Goal: Answer question/provide support

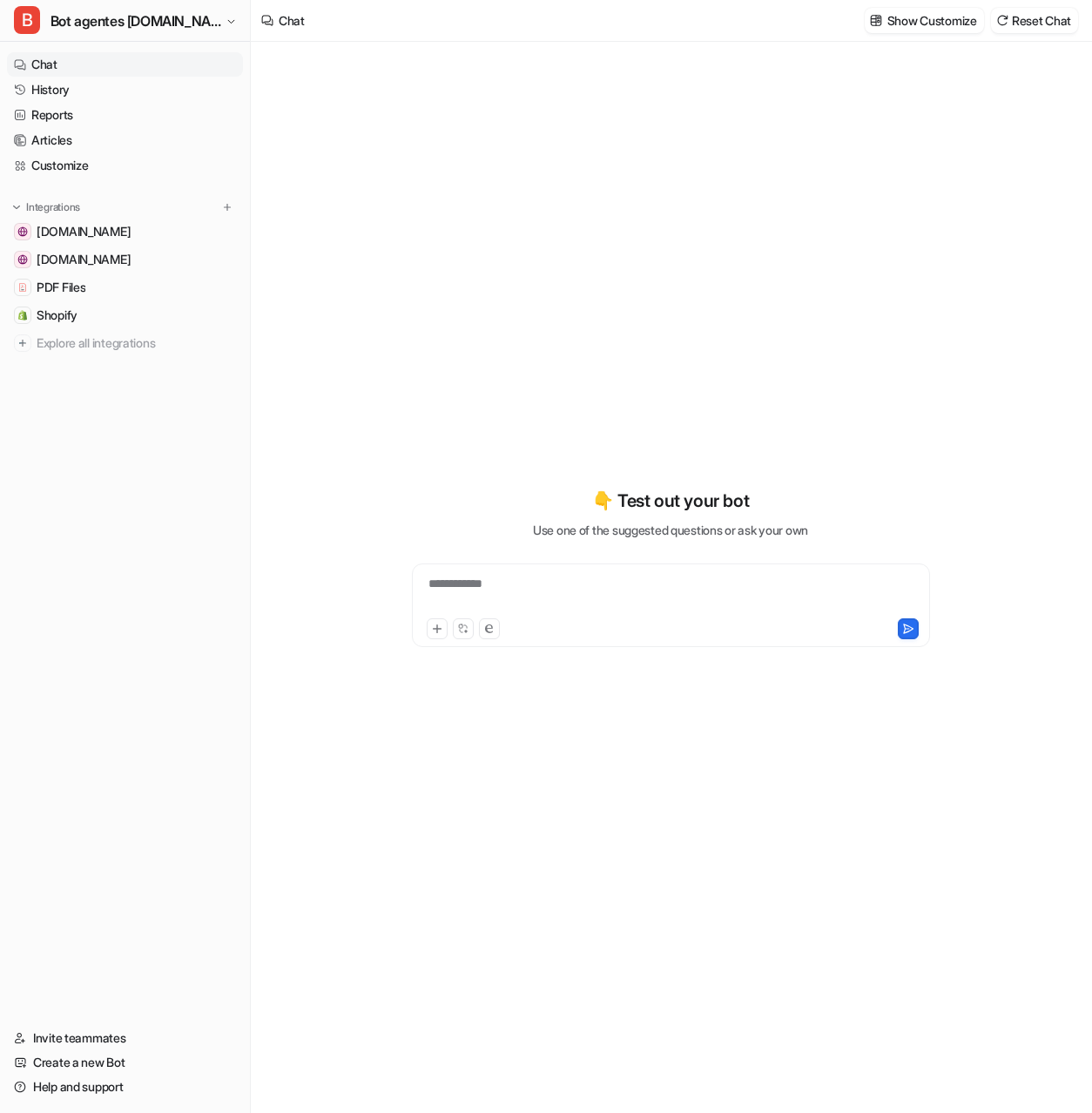
type textarea "**********"
click at [531, 586] on div "**********" at bounding box center [671, 594] width 509 height 40
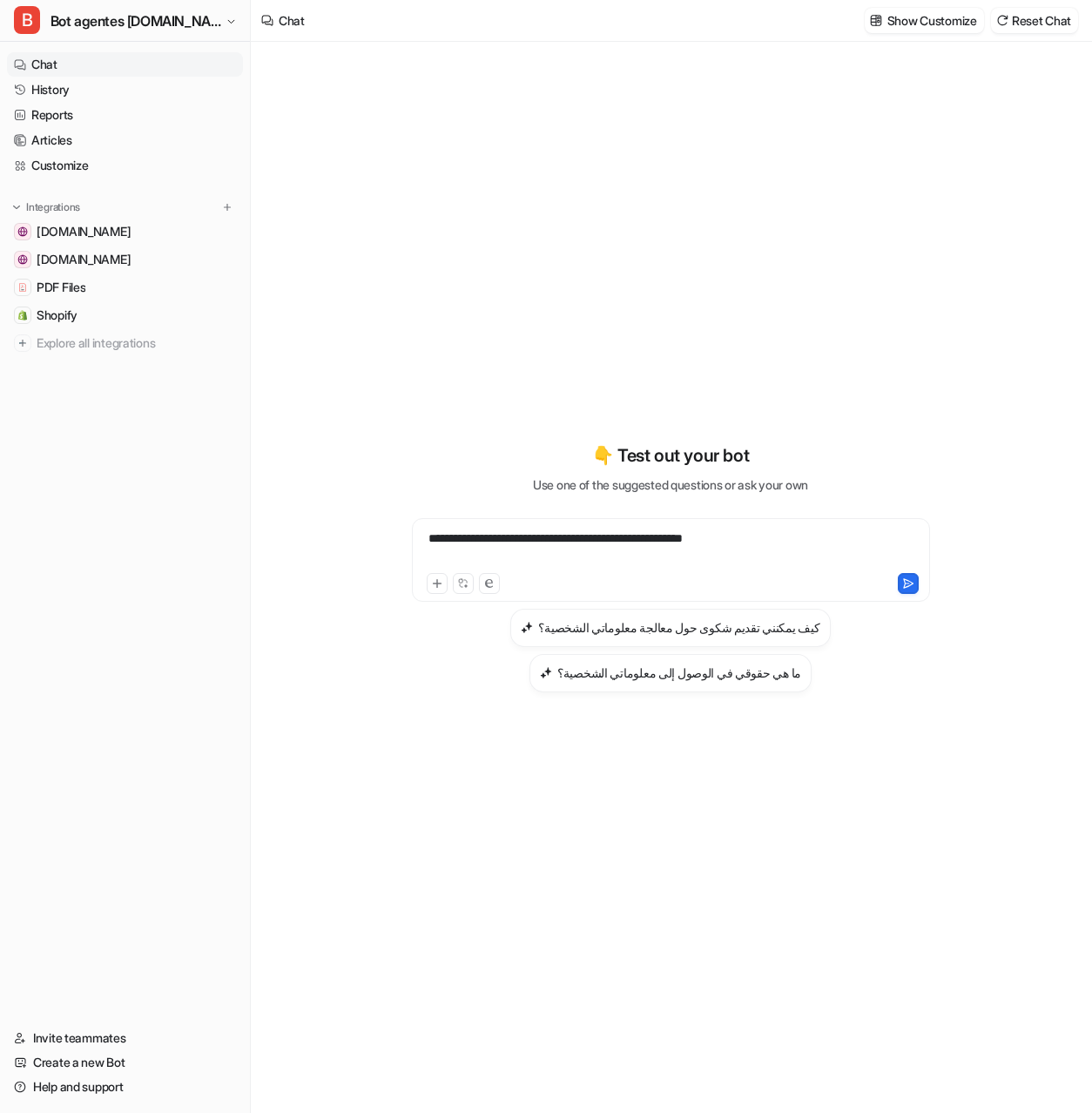
click at [811, 565] on div "**********" at bounding box center [671, 549] width 509 height 40
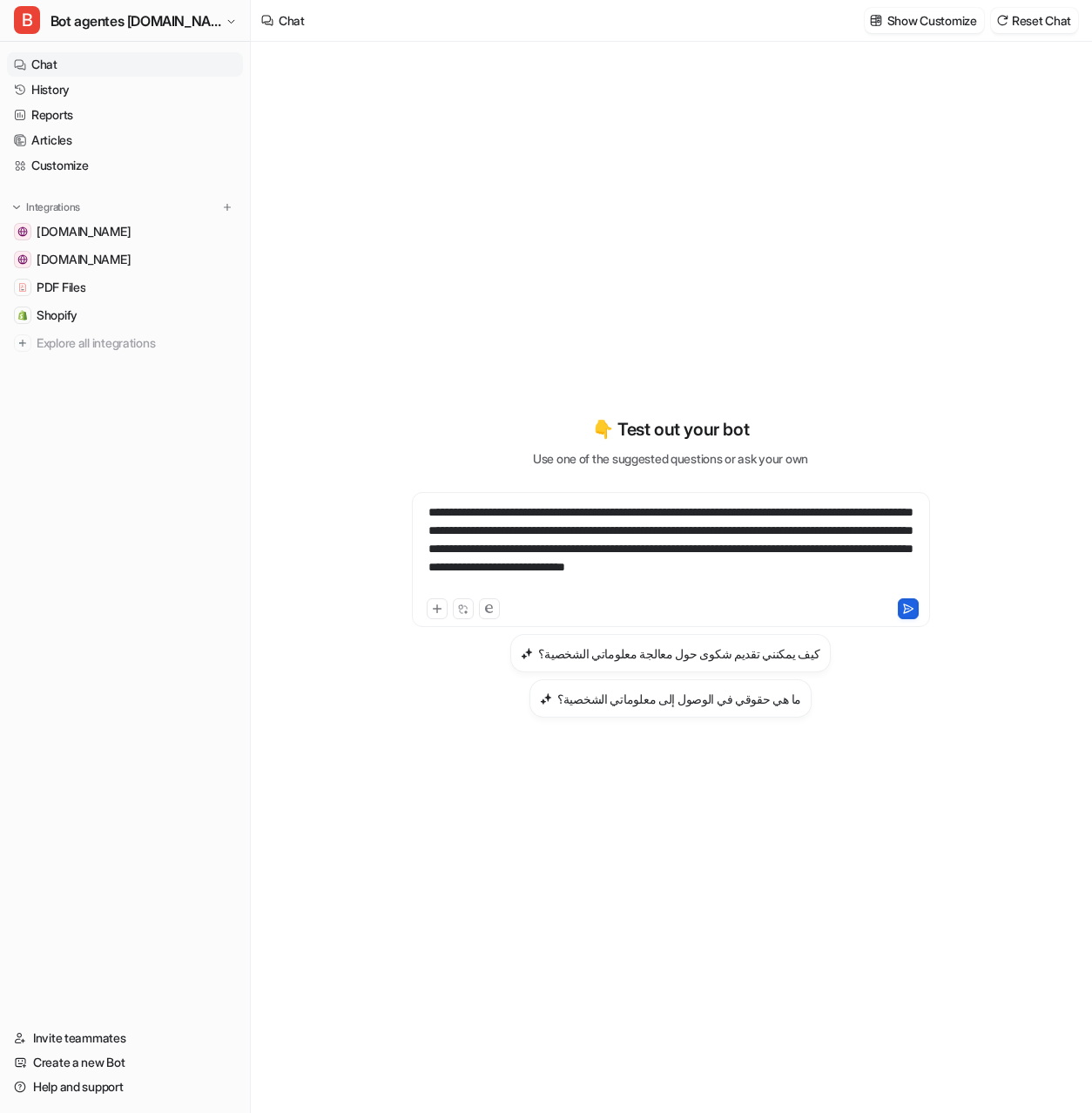
click at [902, 615] on icon at bounding box center [908, 609] width 13 height 13
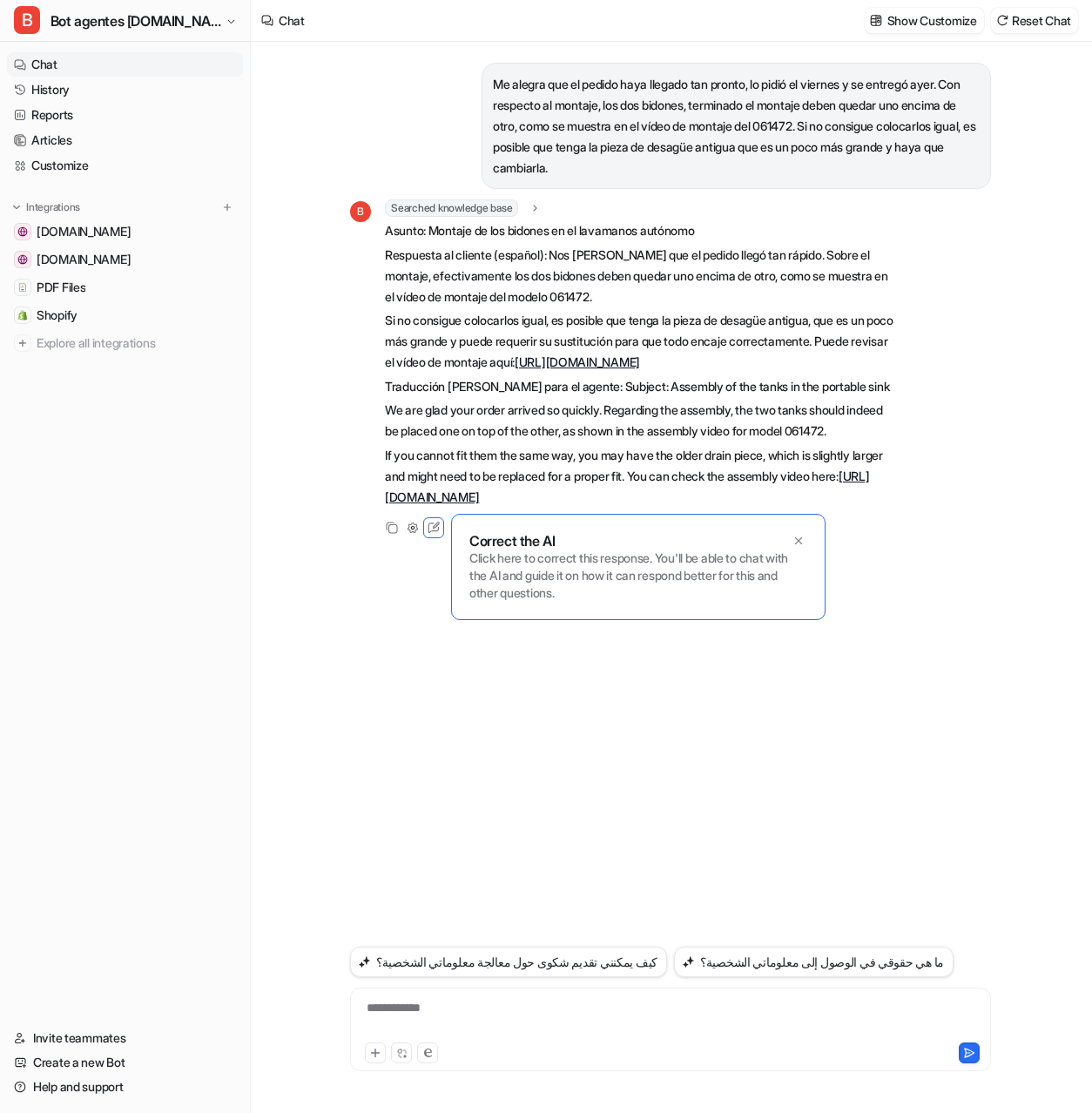
click at [516, 1014] on div "**********" at bounding box center [670, 1018] width 632 height 40
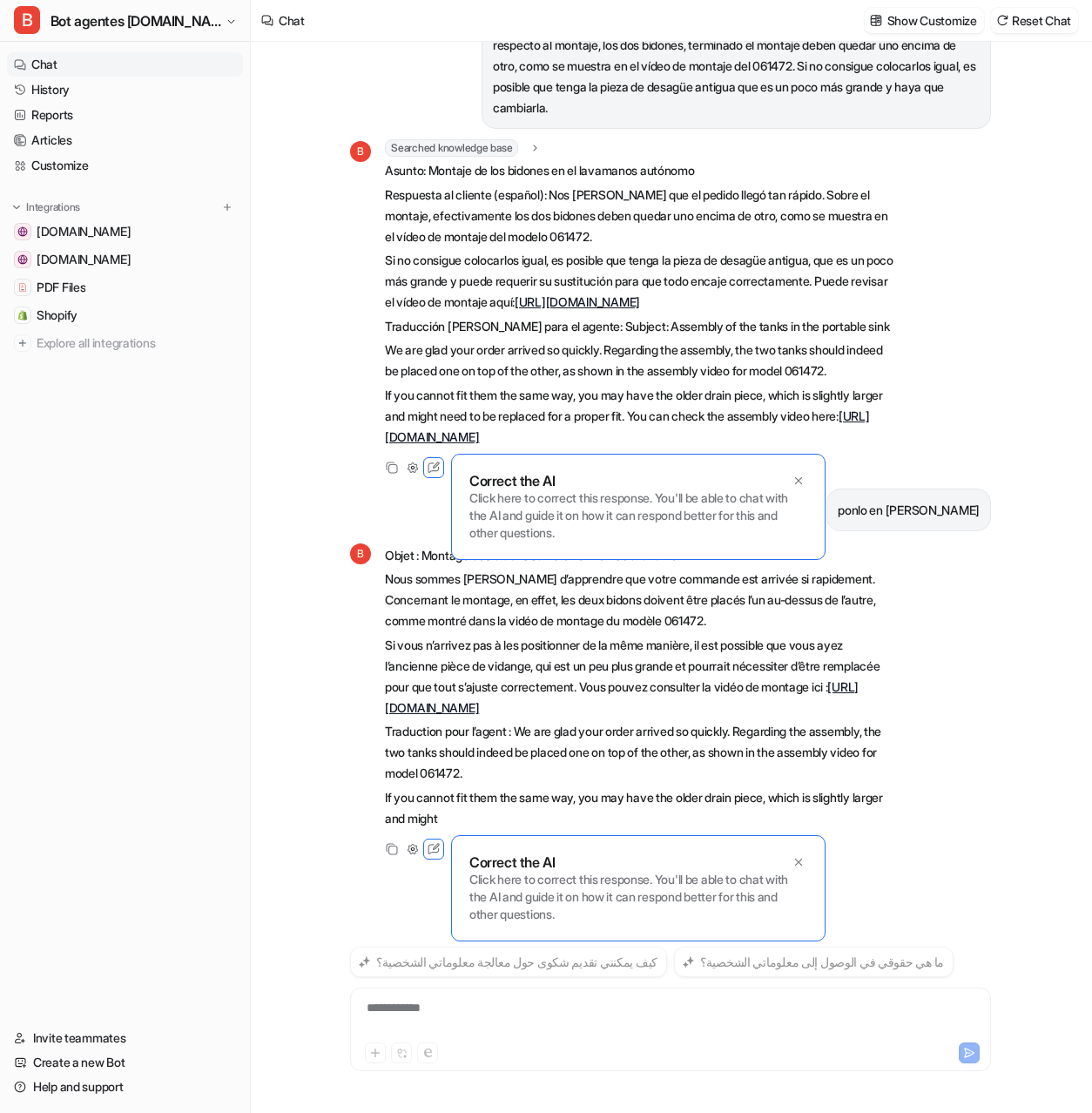
scroll to position [102, 0]
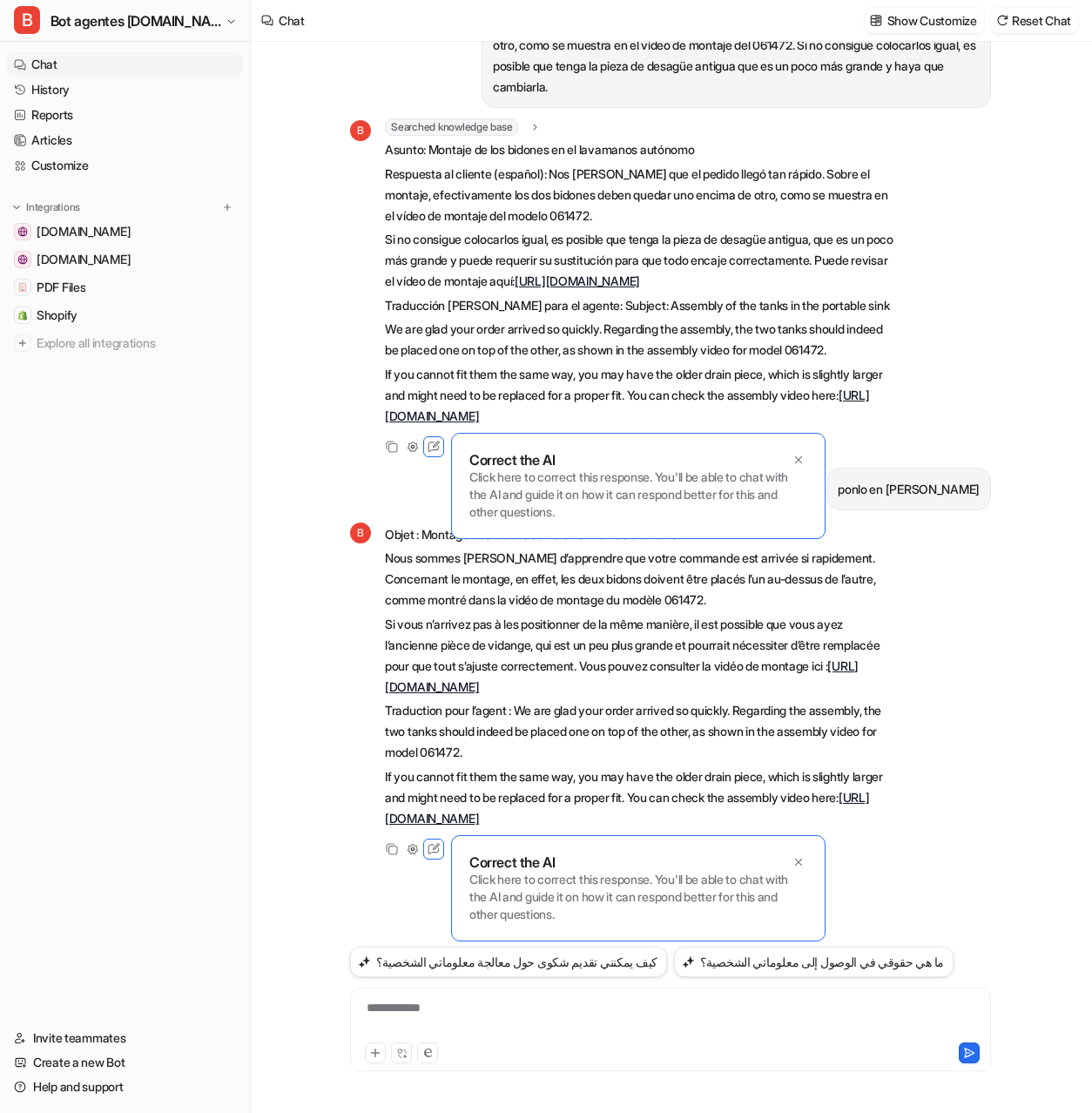
drag, startPoint x: 387, startPoint y: 559, endPoint x: 799, endPoint y: 687, distance: 431.4
click at [803, 692] on span "Objet : Montage des bidons sur le lave-mains autonome Nous sommes [PERSON_NAME]…" at bounding box center [640, 677] width 509 height 305
copy span "Nous sommes [PERSON_NAME] d’apprendre que votre commande est arrivée si rapidem…"
click at [456, 1029] on div at bounding box center [670, 1018] width 632 height 40
click at [971, 1050] on icon at bounding box center [969, 1052] width 13 height 13
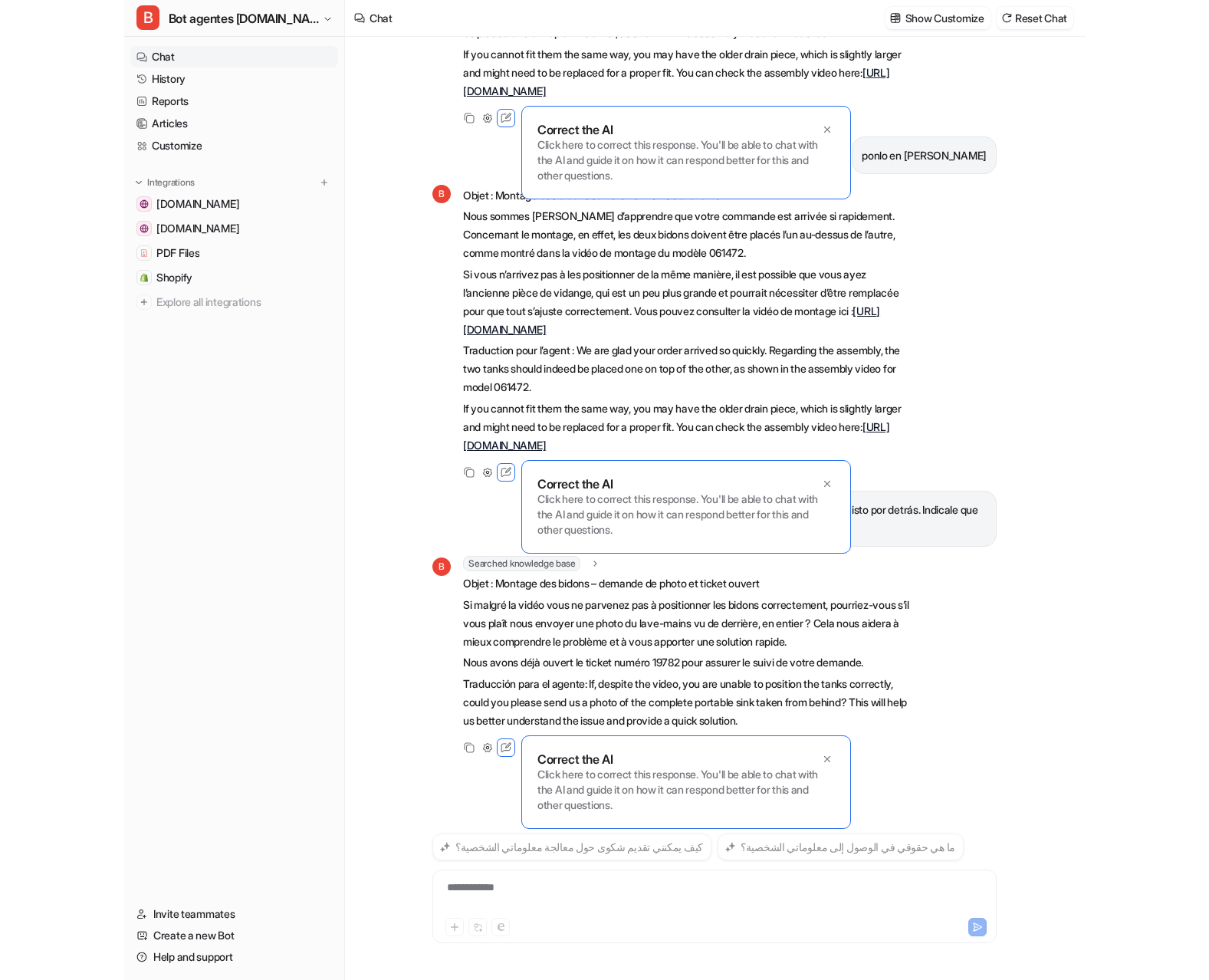
scroll to position [386, 0]
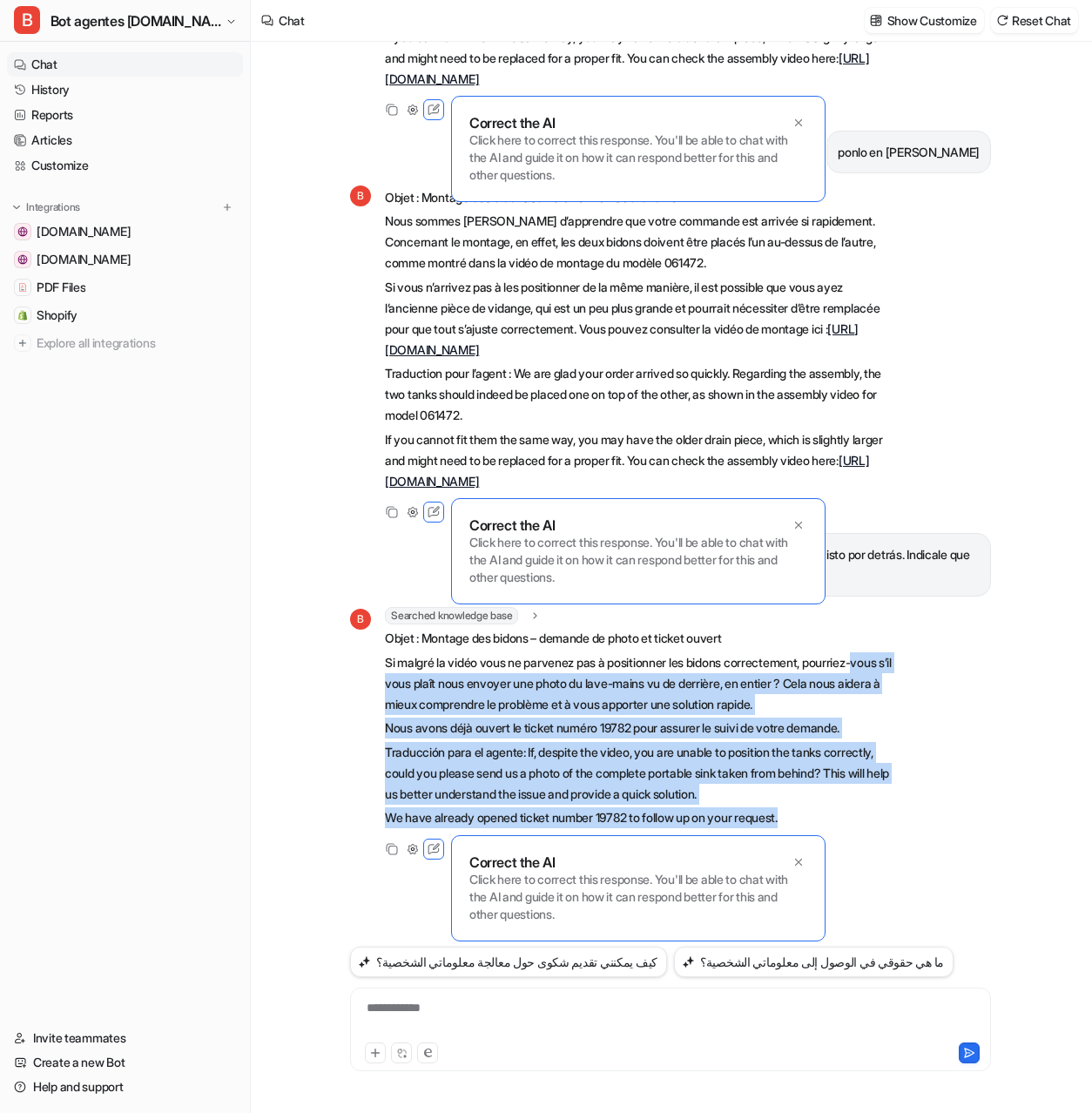
drag, startPoint x: 825, startPoint y: 815, endPoint x: 384, endPoint y: 677, distance: 462.1
click at [384, 677] on div "B Searched knowledge base search_queries : [ "photo lavamanos completo visto po…" at bounding box center [622, 719] width 544 height 225
drag, startPoint x: 746, startPoint y: 735, endPoint x: 762, endPoint y: 732, distance: 16.3
click at [746, 733] on p "Nous avons déjà ouvert le ticket numéro 19782 pour assurer le suivi de votre de…" at bounding box center [640, 728] width 509 height 21
click at [882, 723] on p "Nous avons déjà ouvert le ticket numéro 19782 pour assurer le suivi de votre de…" at bounding box center [640, 728] width 509 height 21
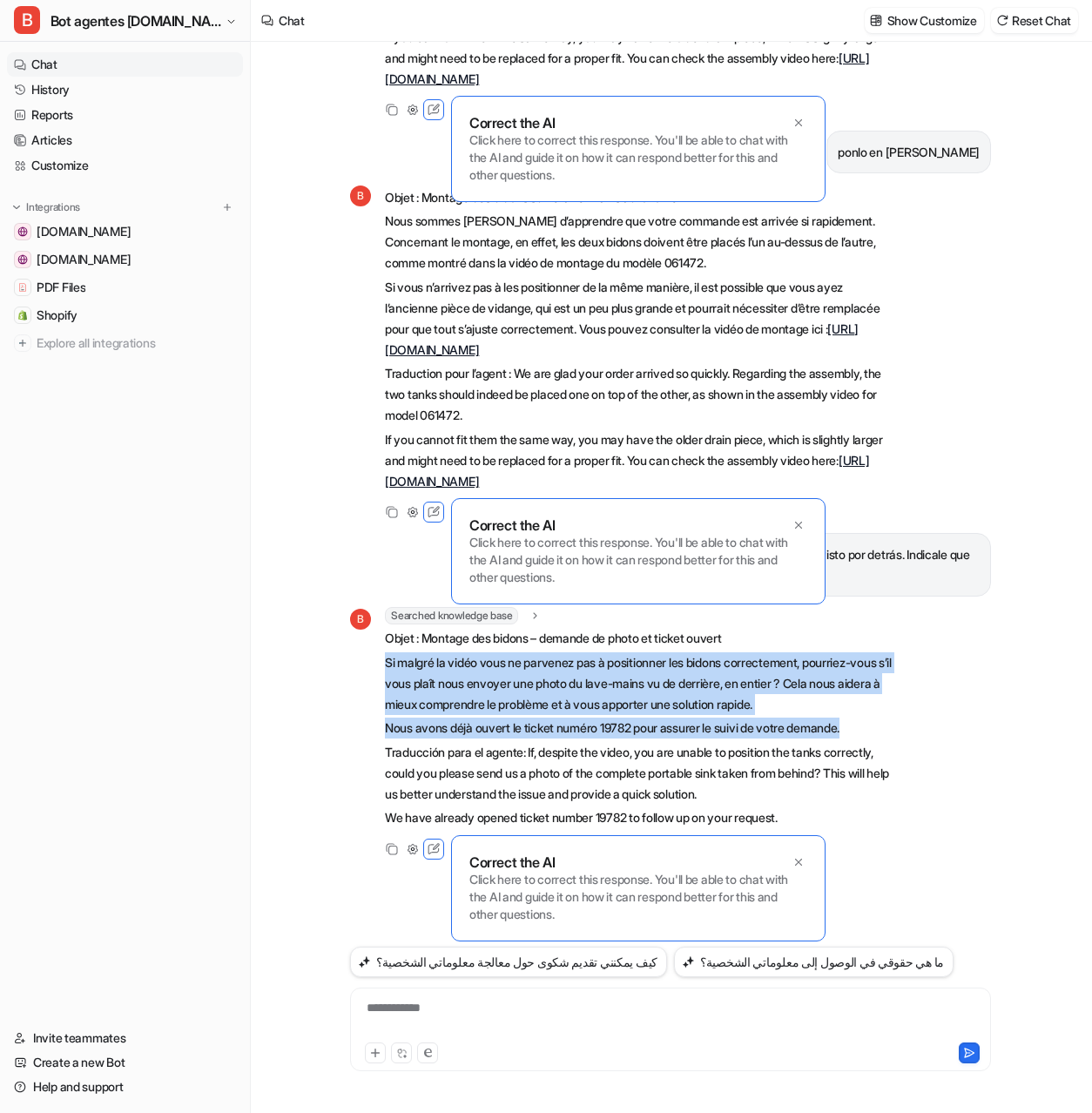
drag, startPoint x: 882, startPoint y: 733, endPoint x: 370, endPoint y: 662, distance: 516.9
click at [370, 662] on div "B Searched knowledge base search_queries : [ "photo lavamanos completo visto po…" at bounding box center [622, 719] width 544 height 225
copy span "Si malgré la vidéo vous ne parvenez pas à positionner les bidons correctement, …"
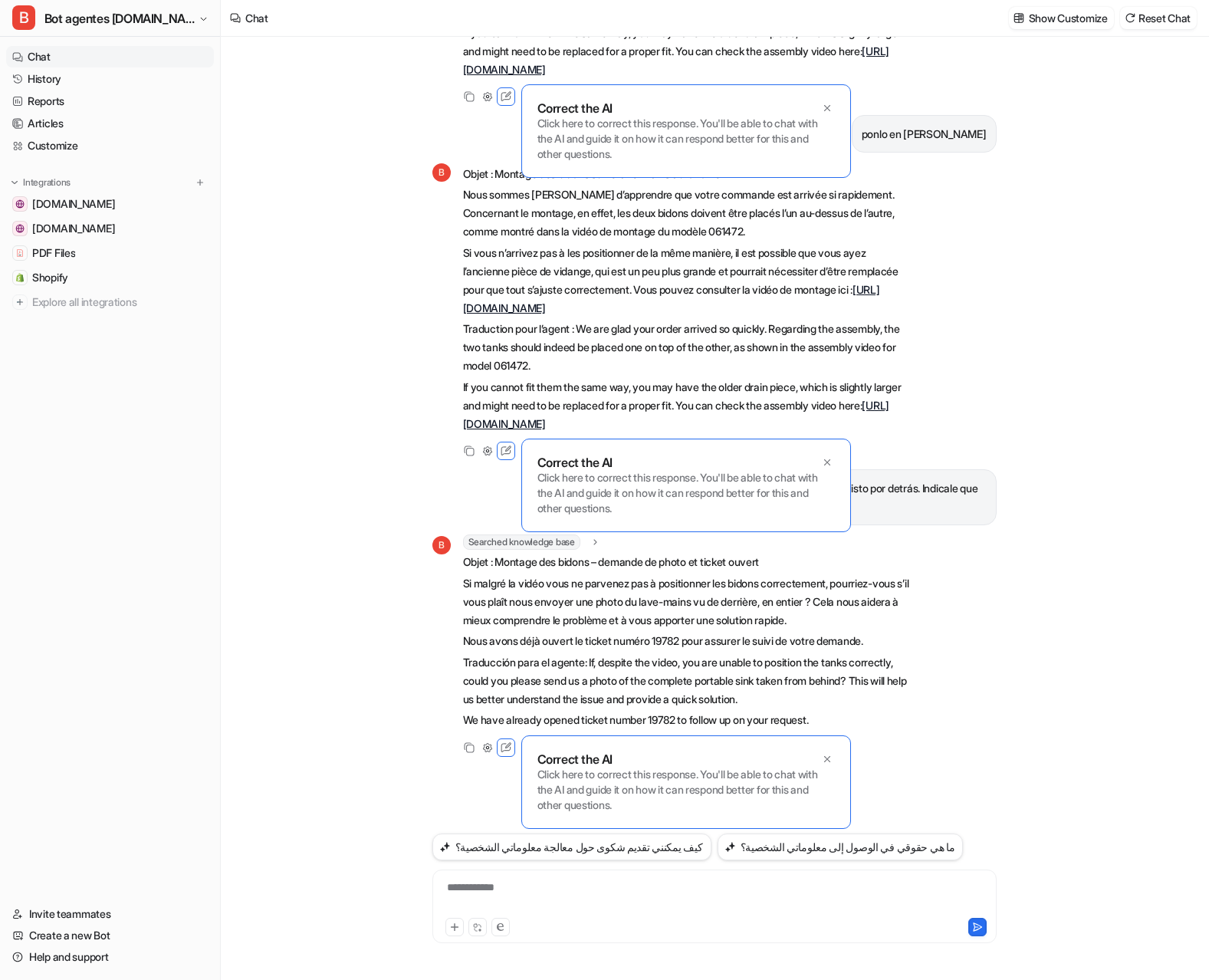
click at [496, 892] on div "**********" at bounding box center [714, 896] width 556 height 35
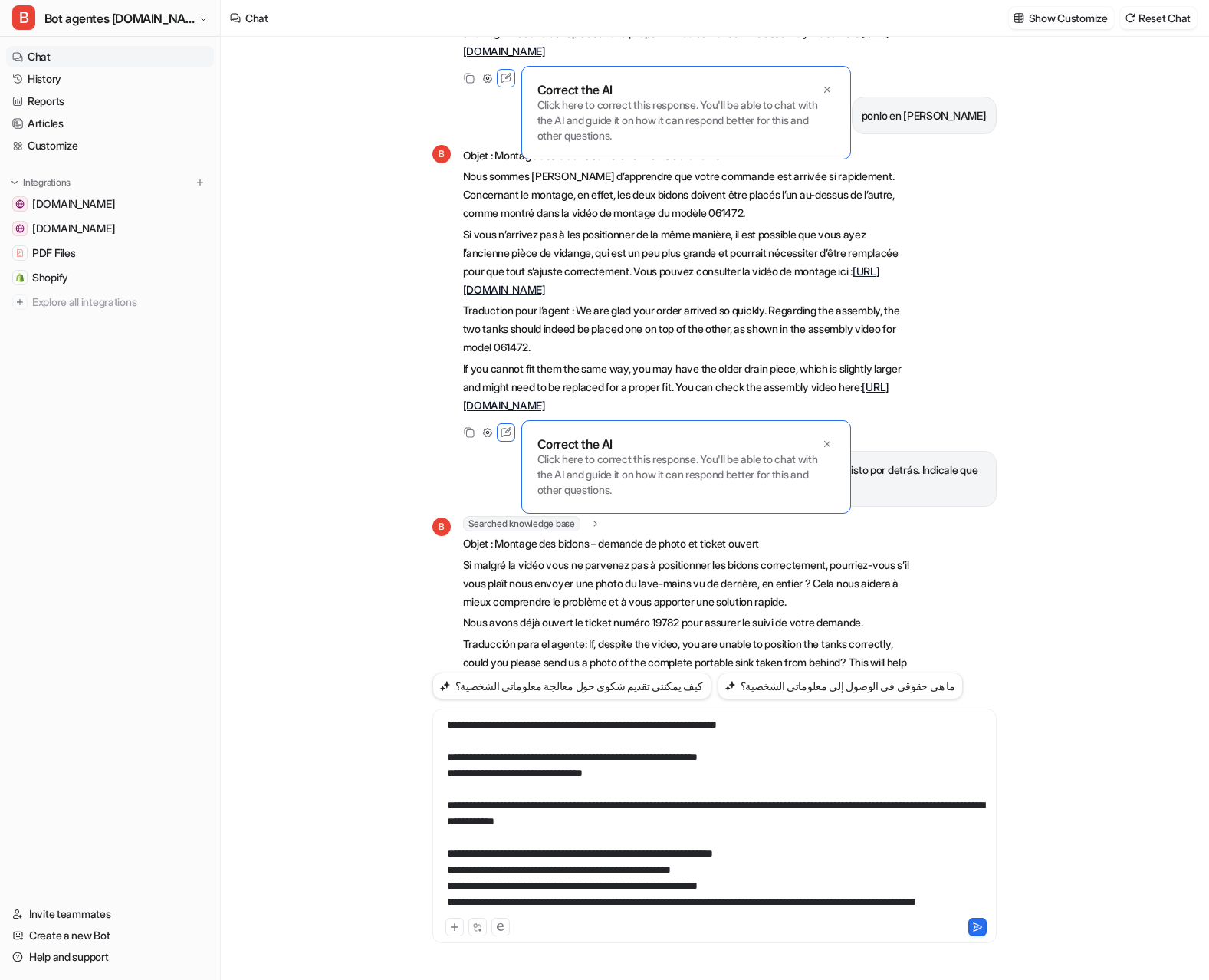
scroll to position [0, 0]
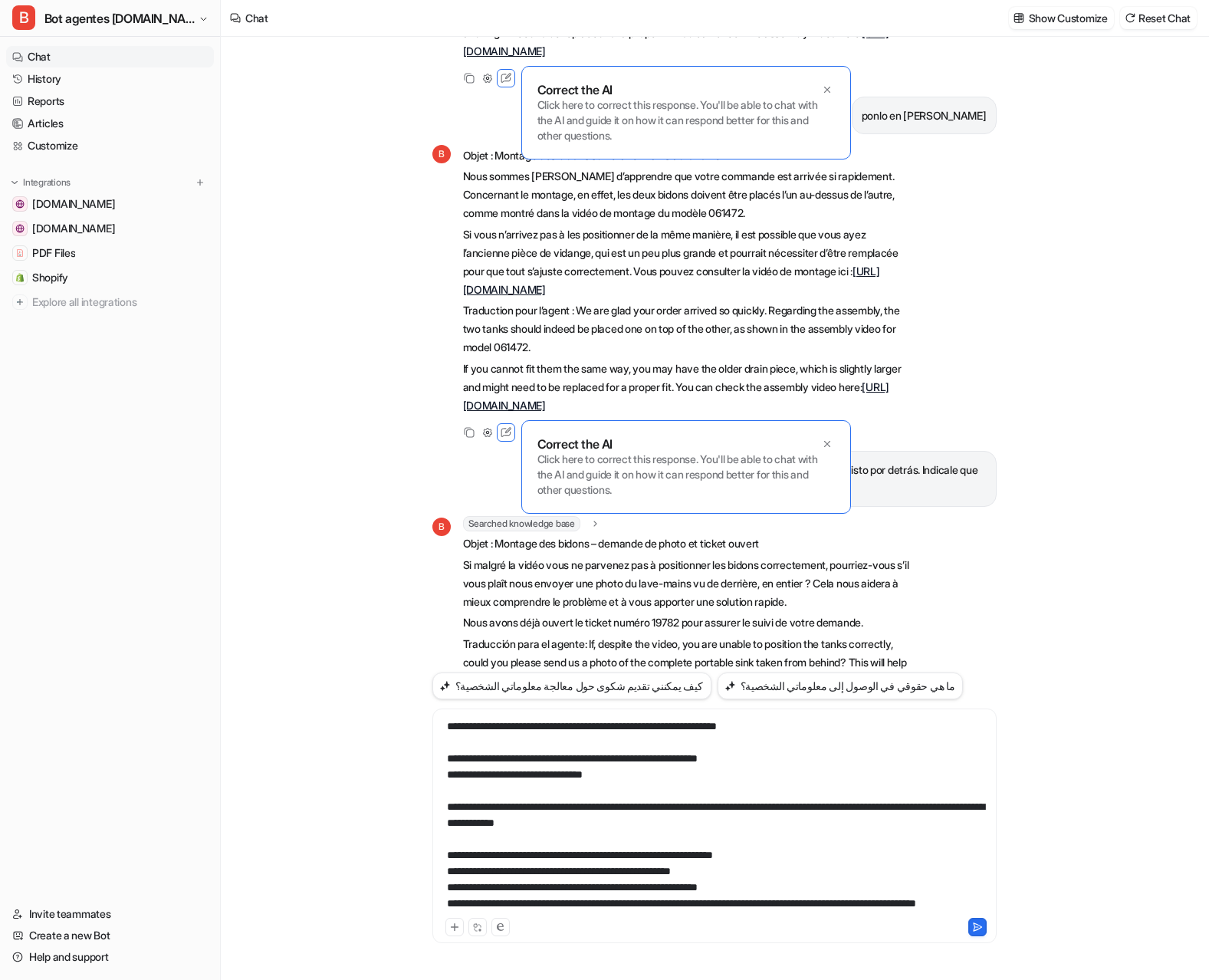
click at [735, 729] on div "**********" at bounding box center [714, 816] width 556 height 196
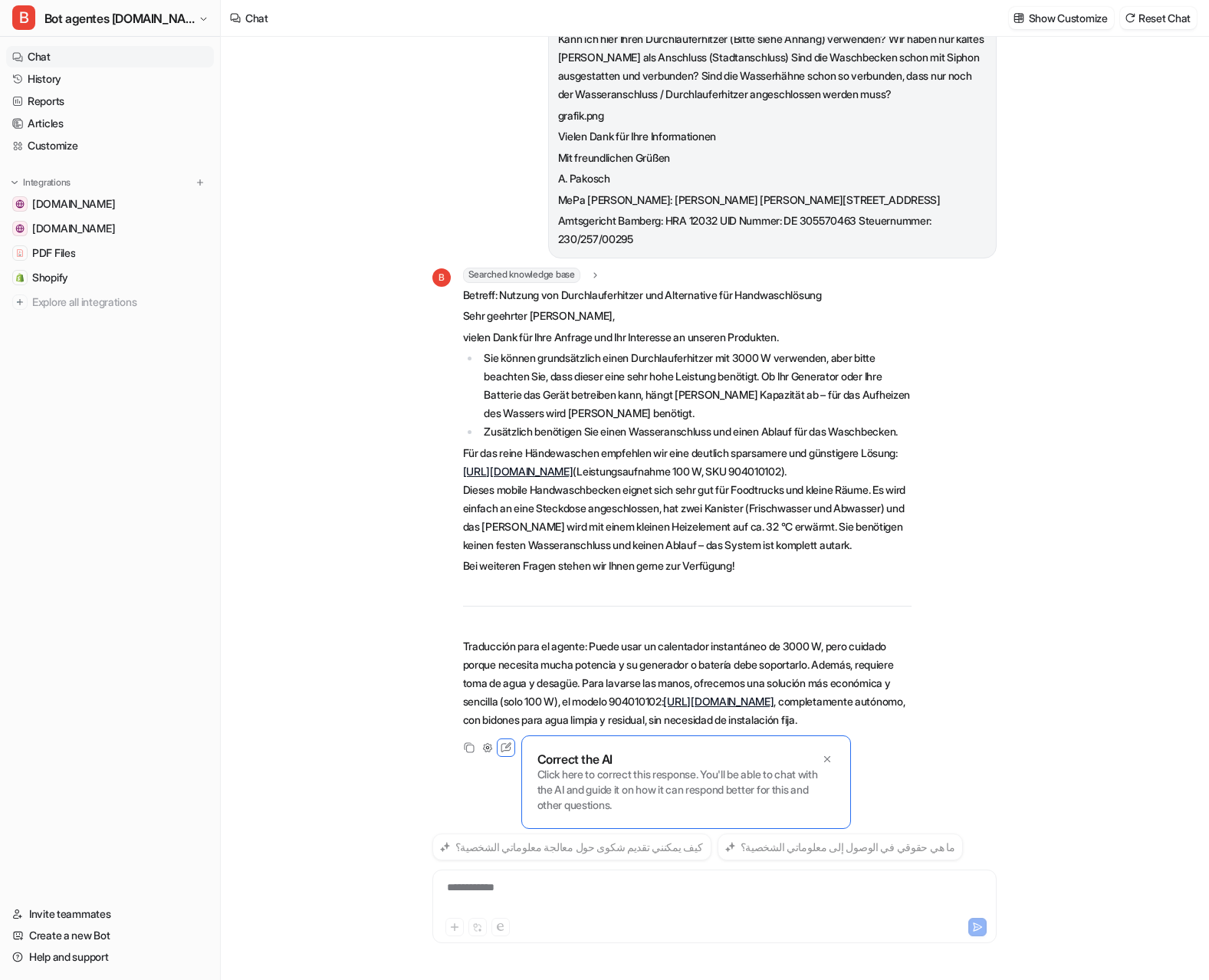
scroll to position [1516, 0]
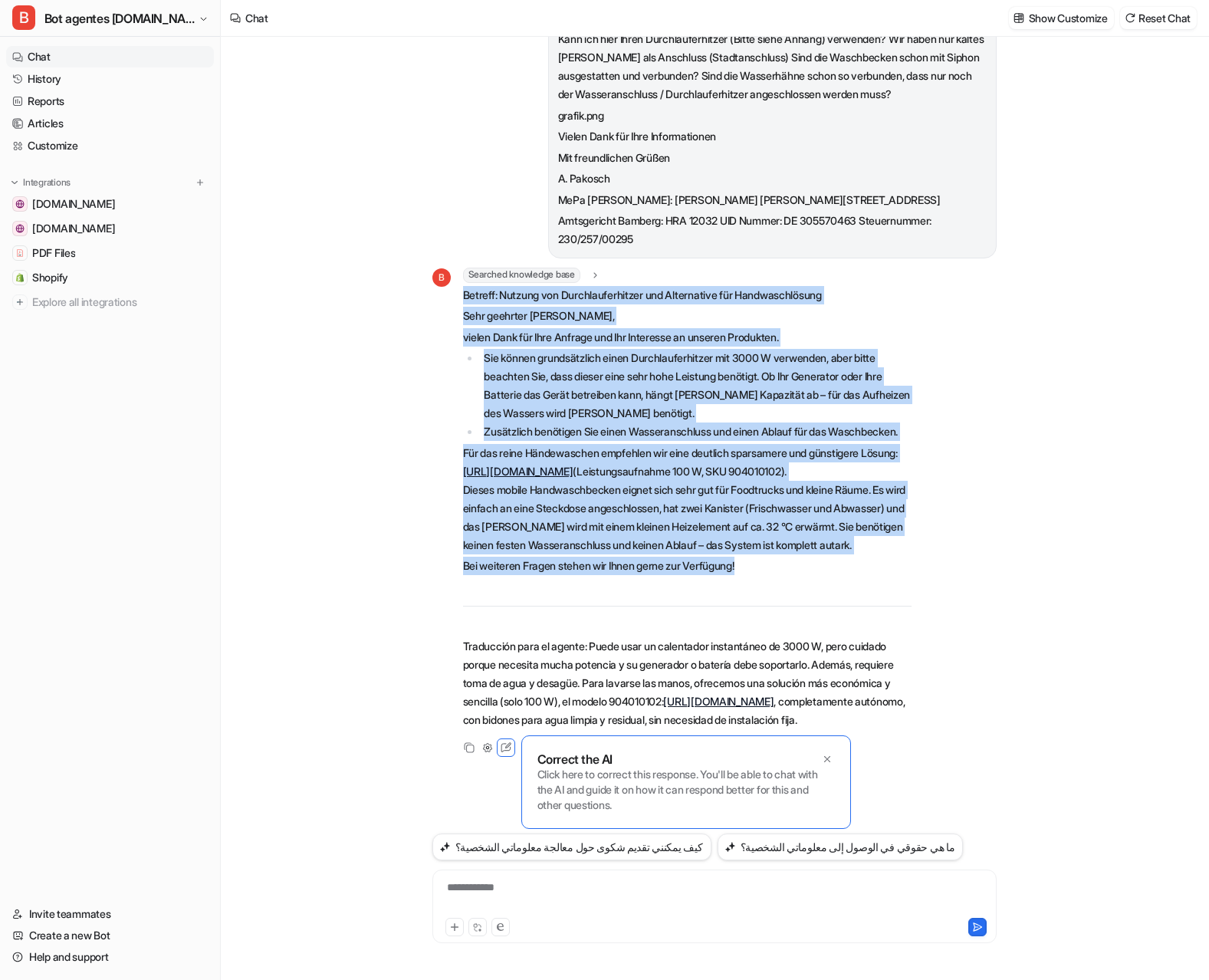
drag, startPoint x: 760, startPoint y: 524, endPoint x: 473, endPoint y: 195, distance: 436.6
click at [465, 286] on span "Betreff: Nutzung von Durchlauferhitzer und Alternative für Handwaschlösung Sehr…" at bounding box center [687, 508] width 448 height 444
copy span "Loremip: Dolorsi ame Consecteturadipis eli Seddoeiusmo tem Incididuntutlab Etdo…"
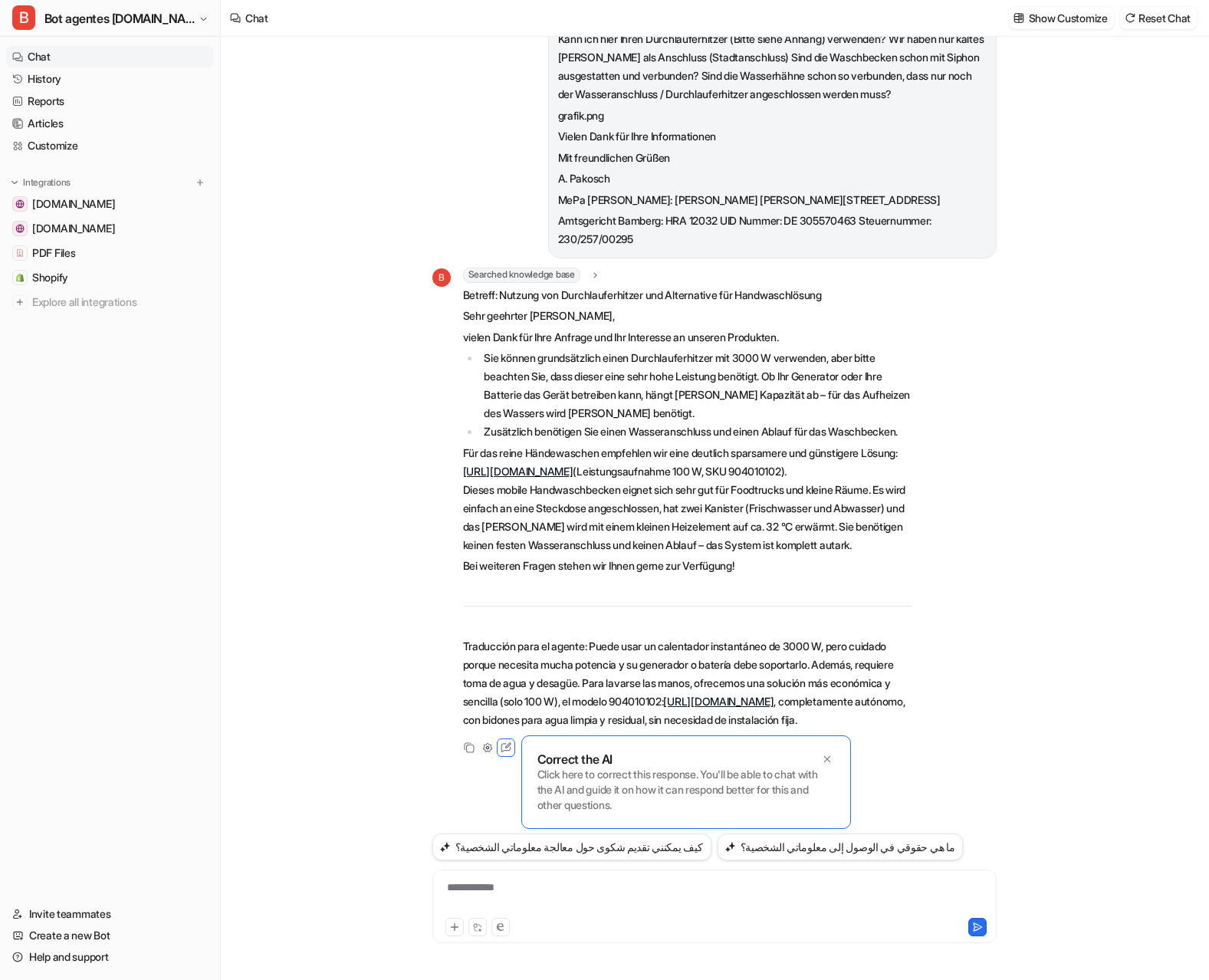
click at [527, 897] on div "**********" at bounding box center [714, 896] width 556 height 35
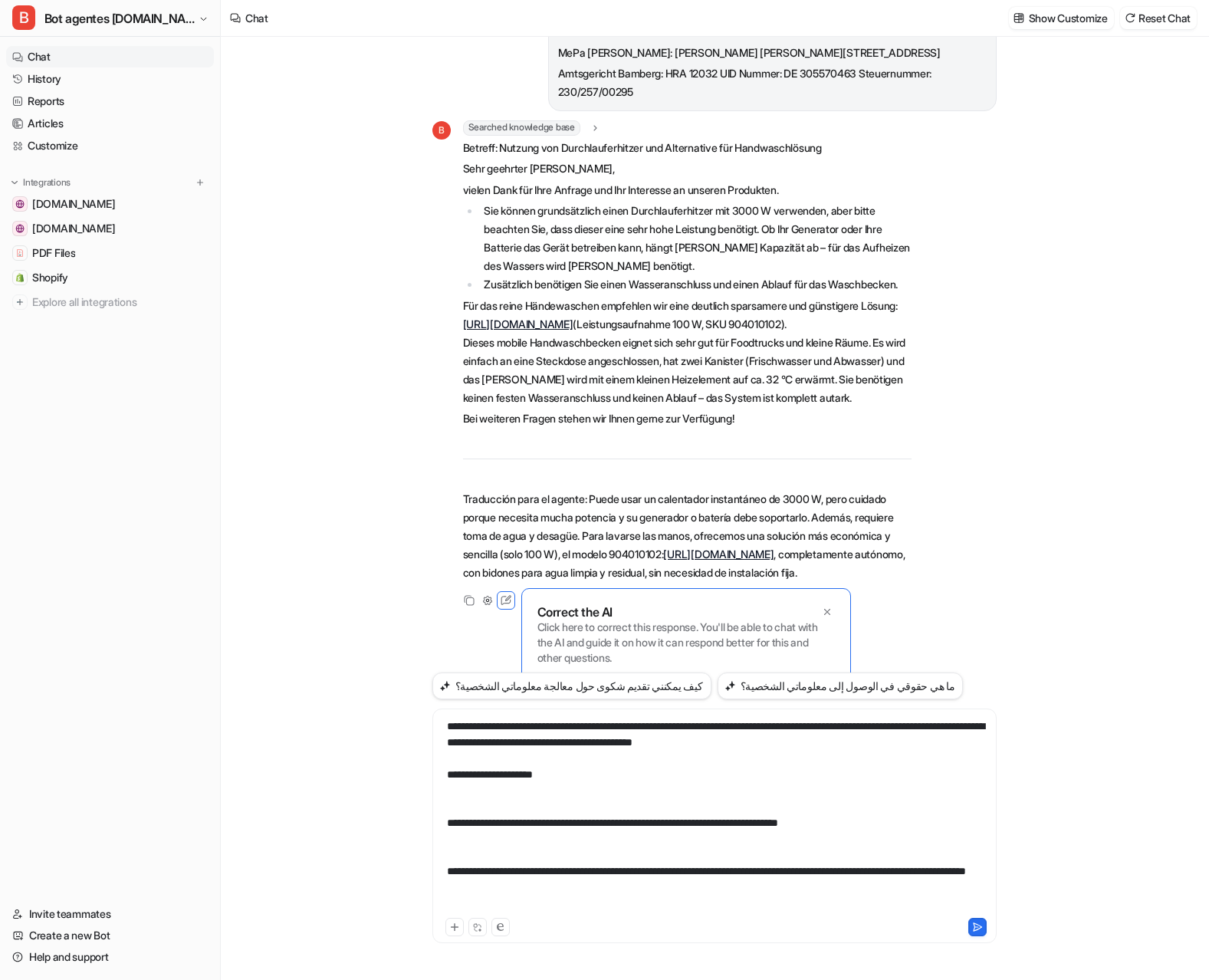
scroll to position [414, 0]
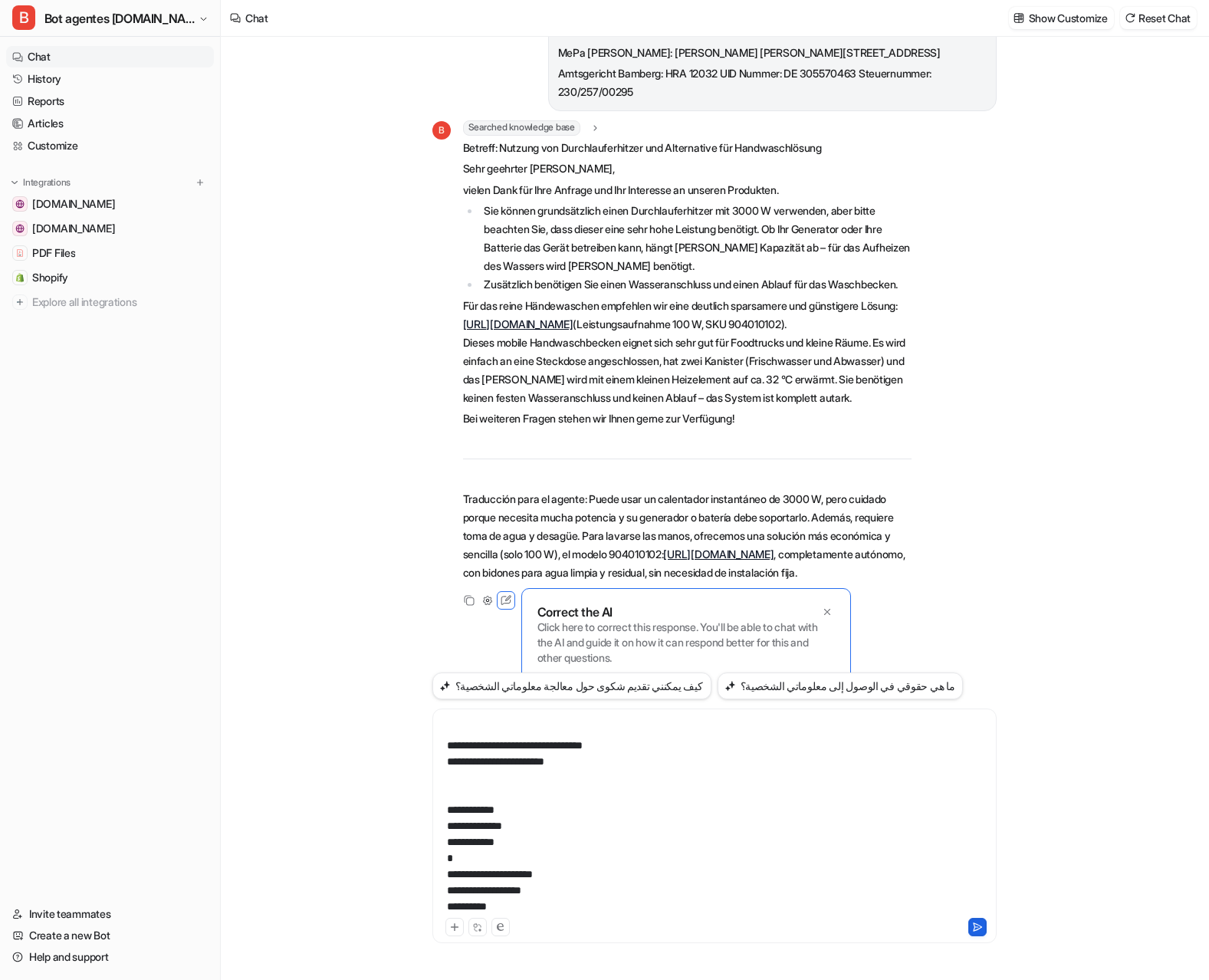
click at [960, 929] on icon at bounding box center [977, 926] width 11 height 11
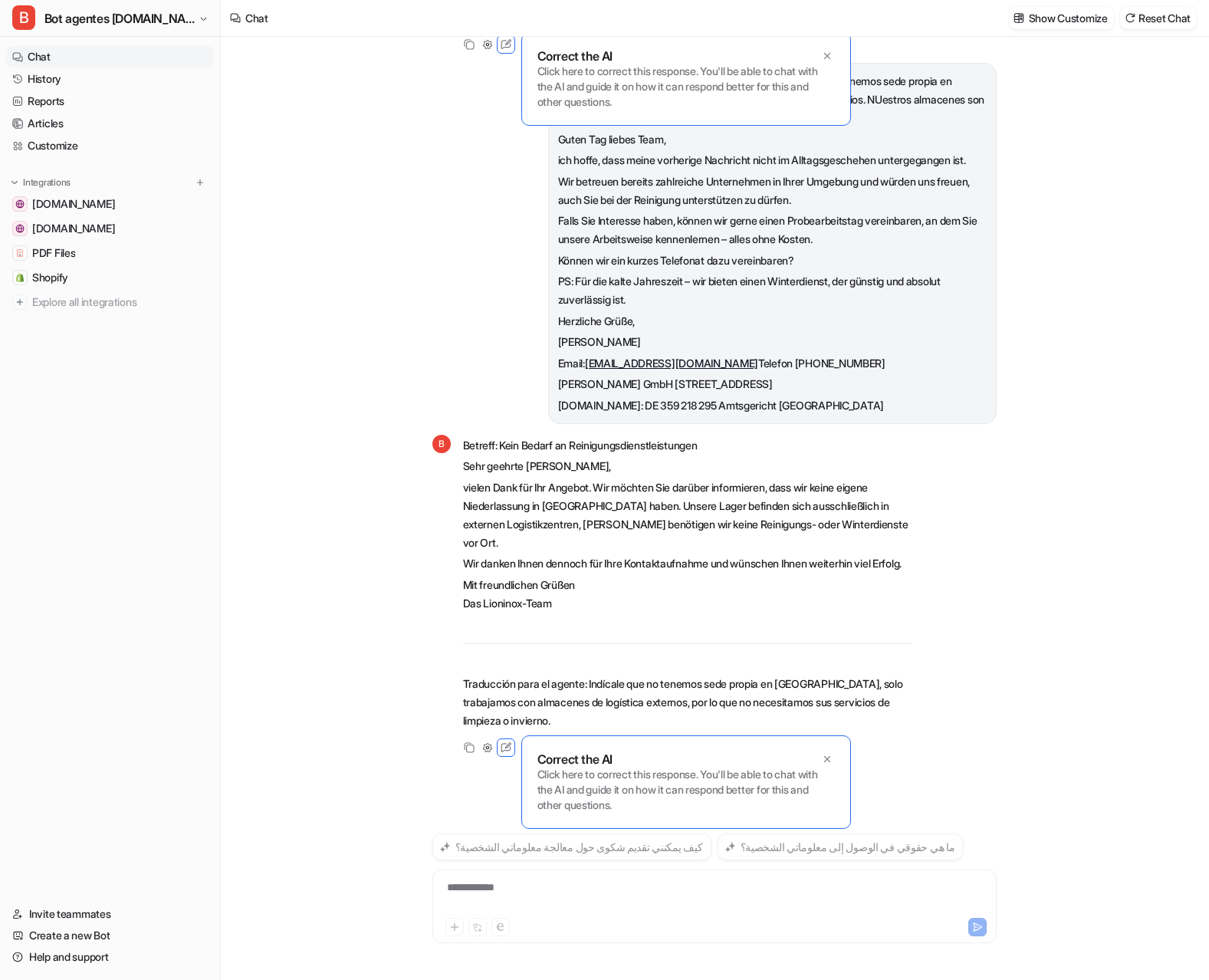
scroll to position [2256, 0]
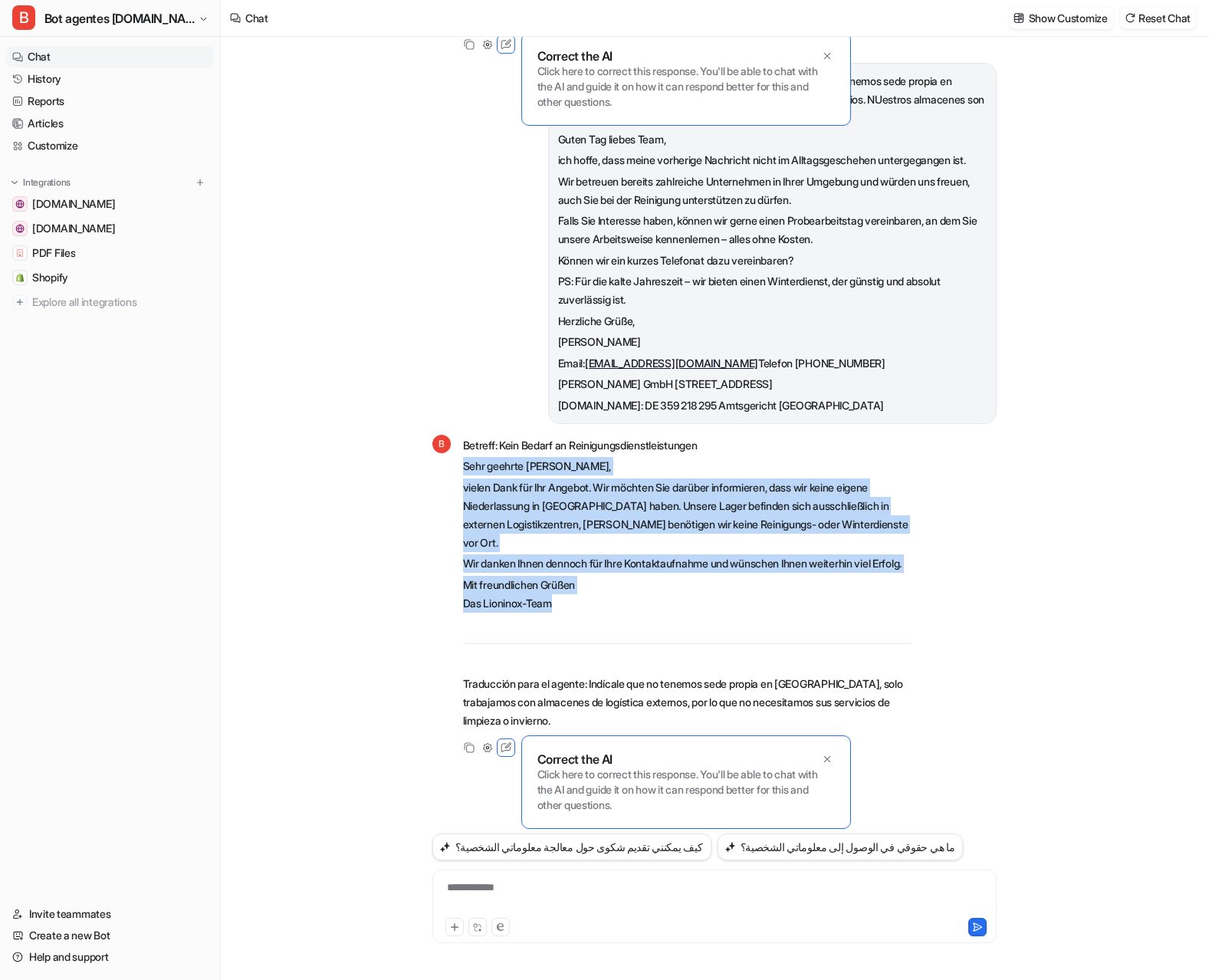
drag, startPoint x: 561, startPoint y: 597, endPoint x: 456, endPoint y: 450, distance: 180.6
click at [456, 450] on div "B Betreff: Kein Bedarf an Reinigungsdienstleistungen Sehr geehrte Frau [PERSON_…" at bounding box center [671, 582] width 479 height 299
copy span "Sehr geehrte Frau [PERSON_NAME], vielen Dank für Ihr Angebot. Wir möchten Sie d…"
drag, startPoint x: 617, startPoint y: 601, endPoint x: 473, endPoint y: 448, distance: 210.1
click at [463, 448] on span "Betreff: Kein Bedarf an Reinigungsdienstleistungen Sehr geehrte Frau [PERSON_NA…" at bounding box center [687, 583] width 448 height 294
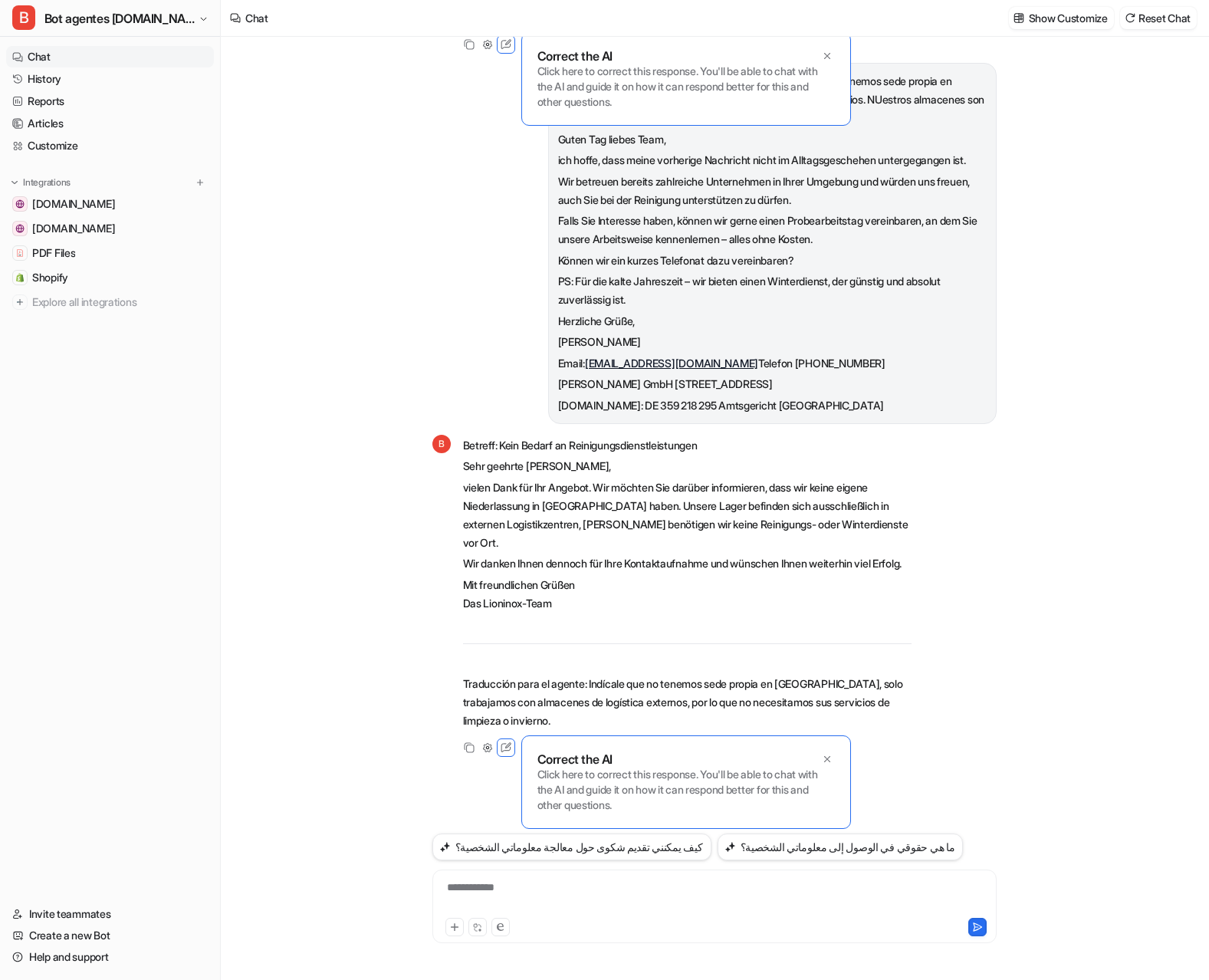
click at [402, 176] on div "Me alegra que el pedido haya llegado tan pronto, lo pidió el viernes y se entre…" at bounding box center [714, 508] width 987 height 943
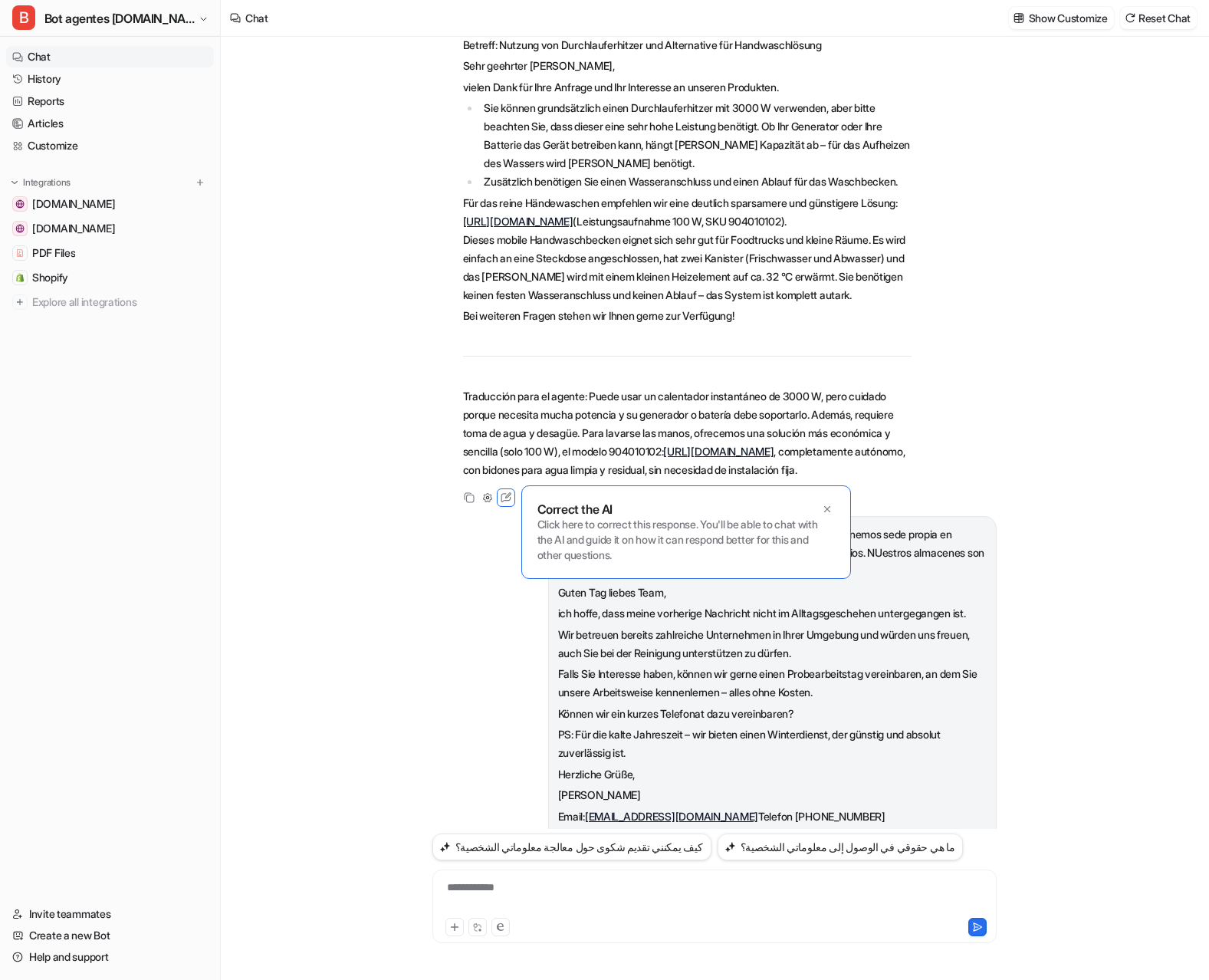
scroll to position [1553, 0]
